Goal: Find specific page/section: Find specific page/section

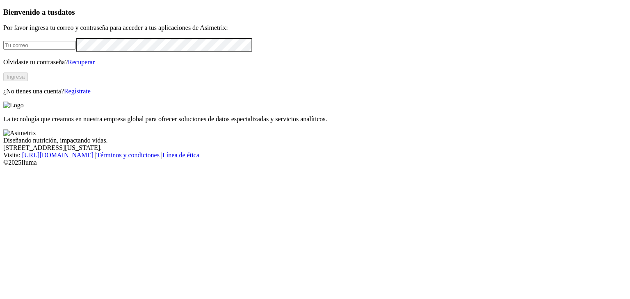
click at [76, 50] on input "email" at bounding box center [39, 45] width 73 height 9
type input "[PERSON_NAME][EMAIL_ADDRESS][PERSON_NAME][DOMAIN_NAME]"
click at [28, 81] on button "Ingresa" at bounding box center [15, 77] width 25 height 9
